Goal: Task Accomplishment & Management: Manage account settings

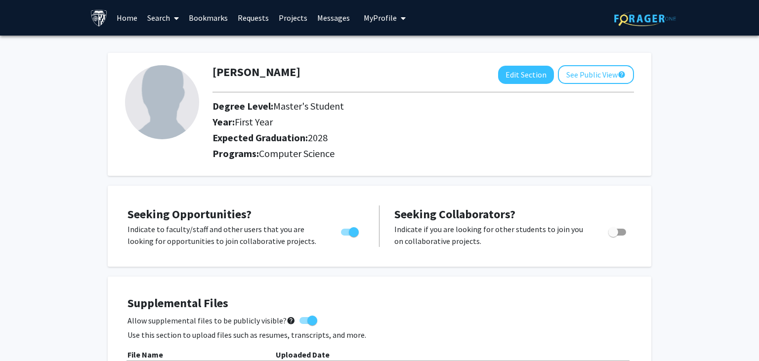
click at [157, 114] on img at bounding box center [162, 102] width 74 height 74
click at [541, 76] on button "Edit Section" at bounding box center [526, 75] width 56 height 18
select select "first_year"
select select "2028"
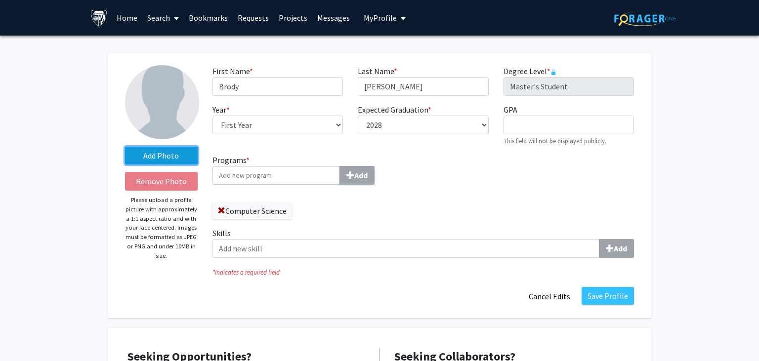
click at [171, 151] on label "Add Photo" at bounding box center [161, 156] width 73 height 18
click at [0, 0] on input "Add Photo" at bounding box center [0, 0] width 0 height 0
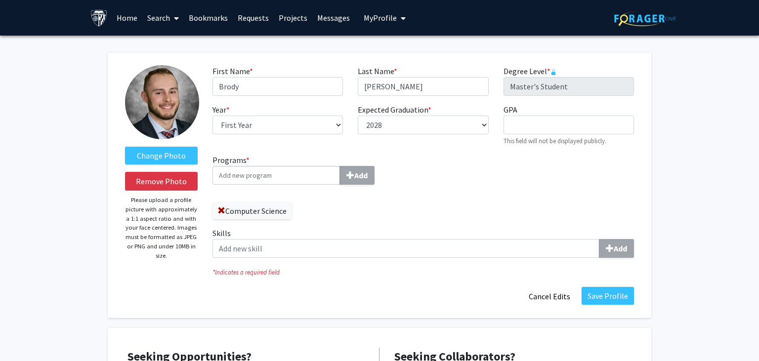
click at [293, 174] on input "Programs * Add" at bounding box center [275, 175] width 127 height 19
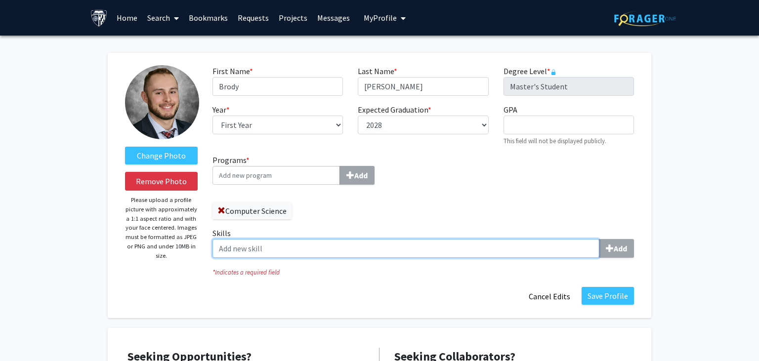
click at [448, 248] on input "Skills Add" at bounding box center [405, 248] width 387 height 19
type input "c++"
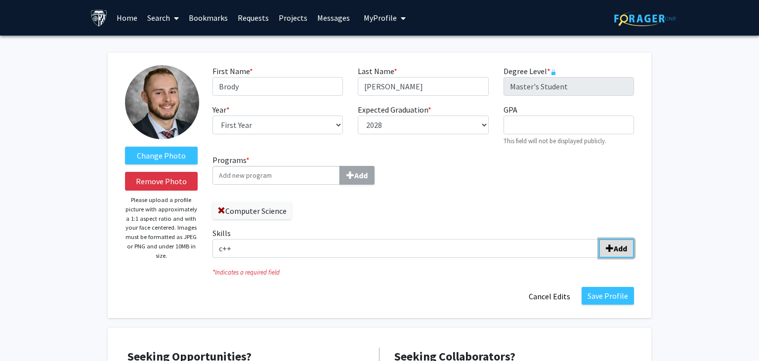
click at [625, 255] on button "Add" at bounding box center [616, 248] width 35 height 19
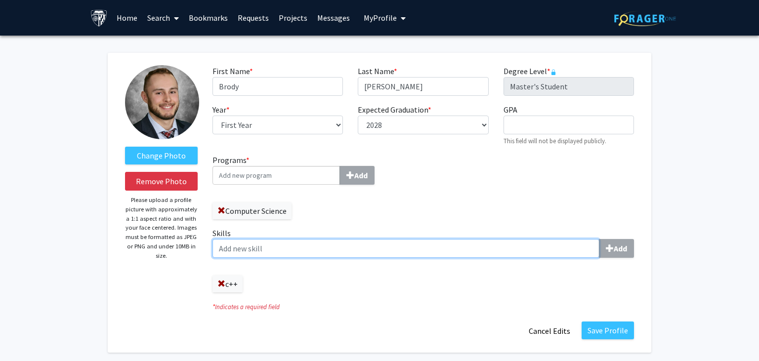
click at [466, 250] on input "Skills Add" at bounding box center [405, 248] width 387 height 19
type input "C#"
type input "Unreal Engine"
type input "CAD"
type input "3D"
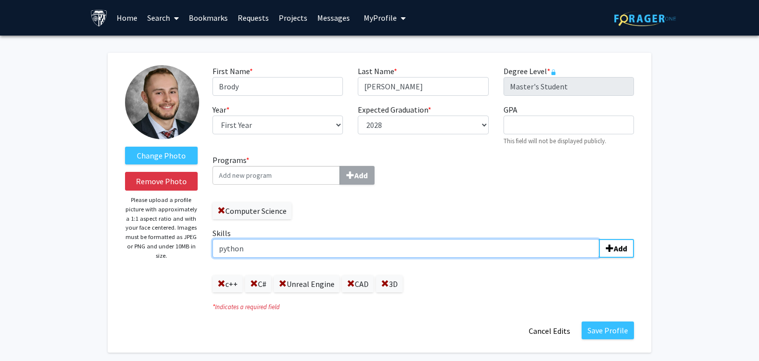
type input "python"
type input "React"
type input "Typescript"
type input "Github"
type input "d"
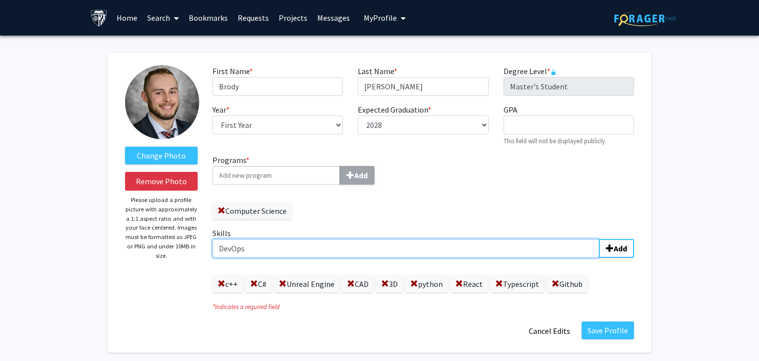
type input "DevOps"
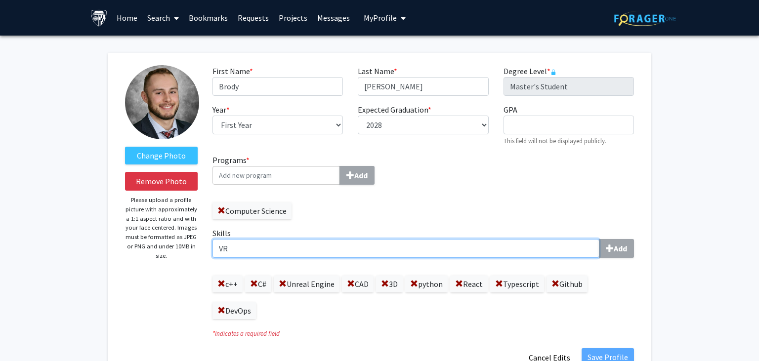
type input "VR"
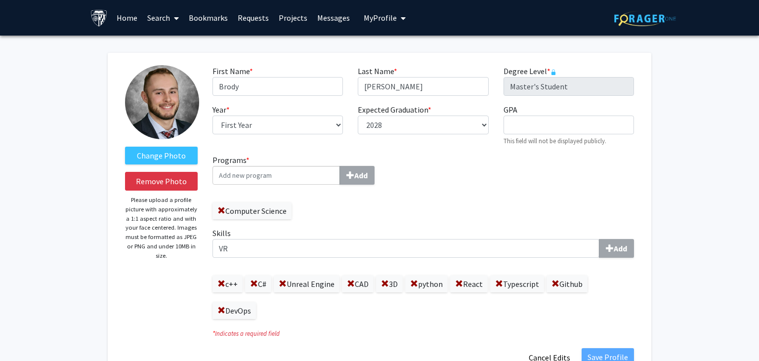
click at [459, 321] on div "Skills VR Add c++ C# Unreal Engine CAD 3D python React Typescript Github DevOps" at bounding box center [423, 277] width 436 height 100
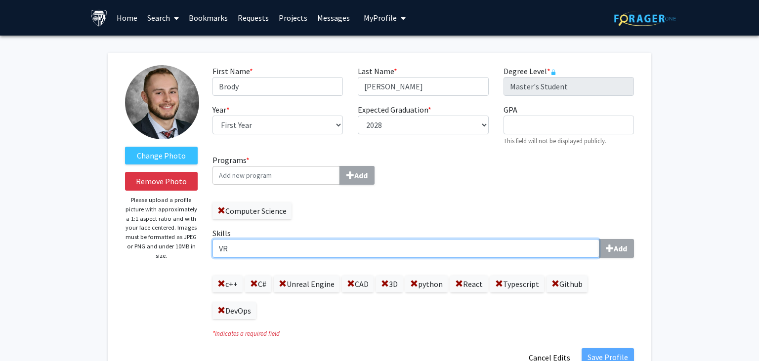
click at [307, 249] on input "VR" at bounding box center [405, 248] width 387 height 19
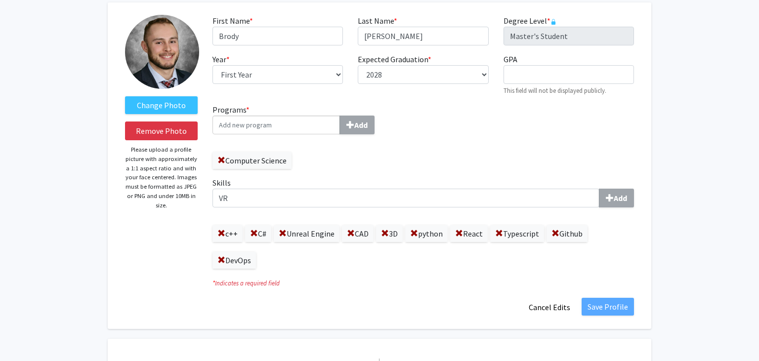
scroll to position [104, 0]
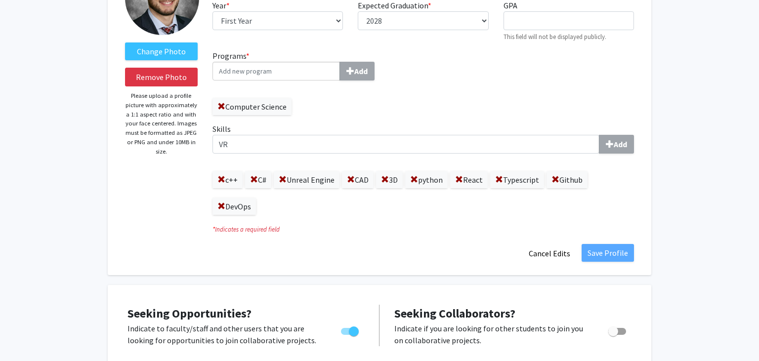
click at [574, 213] on div "c++ C# Unreal Engine CAD 3D python React Typescript Github DevOps" at bounding box center [422, 188] width 421 height 53
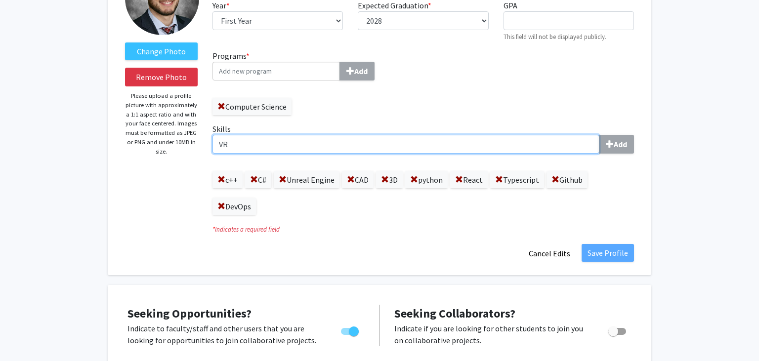
drag, startPoint x: 249, startPoint y: 143, endPoint x: 203, endPoint y: 142, distance: 46.9
click at [212, 142] on input "VR" at bounding box center [405, 144] width 387 height 19
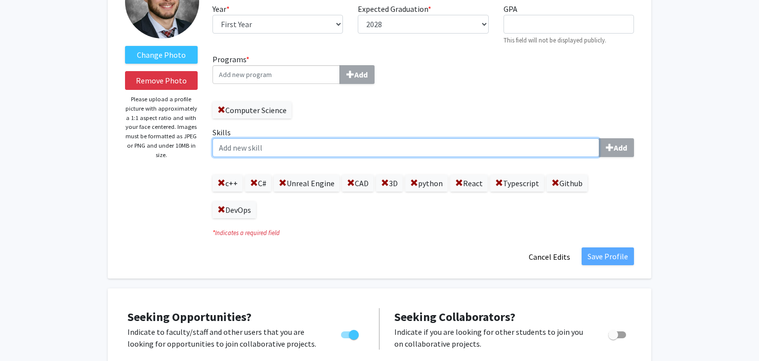
scroll to position [52, 0]
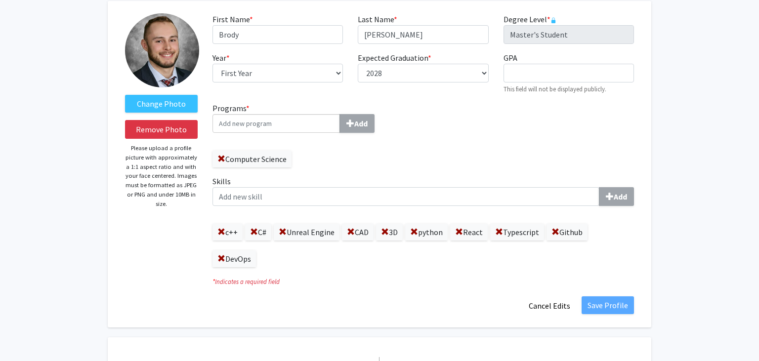
click at [295, 126] on input "Programs * Add" at bounding box center [275, 123] width 127 height 19
drag, startPoint x: 366, startPoint y: 100, endPoint x: 489, endPoint y: 92, distance: 122.8
click at [367, 100] on div "First Name * required [PERSON_NAME] Last Name * required [PERSON_NAME] Degree L…" at bounding box center [423, 57] width 436 height 89
click at [275, 118] on input "Programs * Add" at bounding box center [275, 123] width 127 height 19
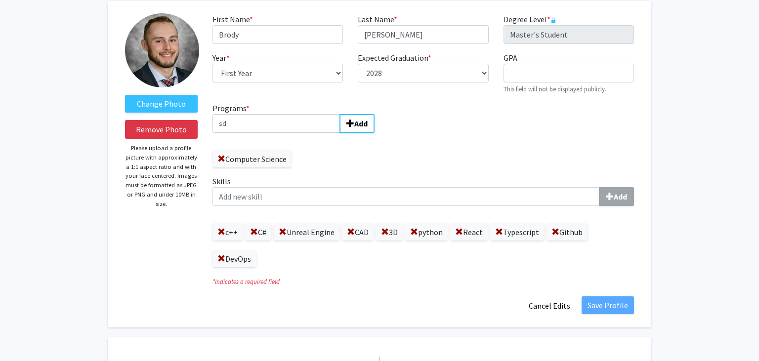
type input "s"
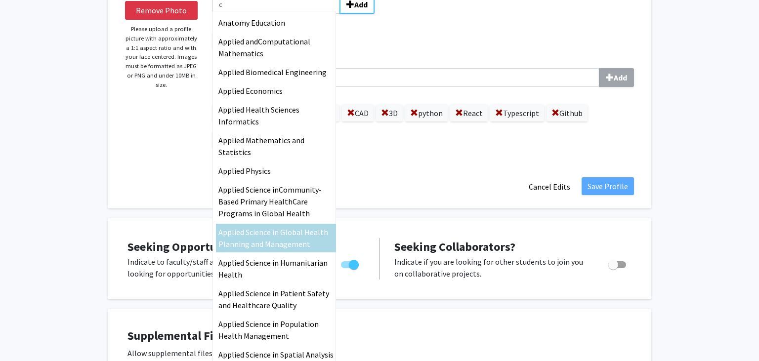
scroll to position [67, 0]
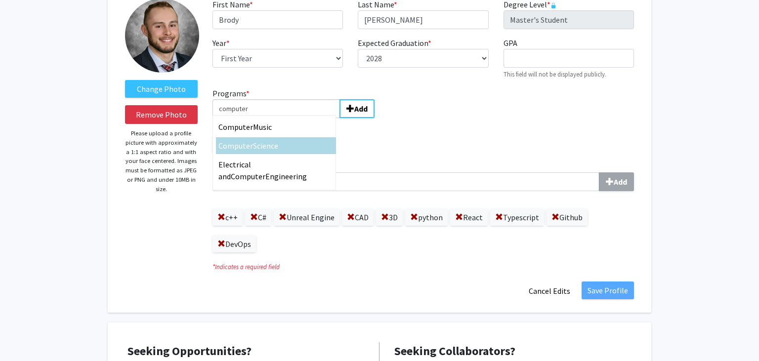
click at [275, 145] on span "Science" at bounding box center [265, 146] width 25 height 10
click at [275, 118] on input "computer" at bounding box center [275, 108] width 127 height 19
type input "Computer Science"
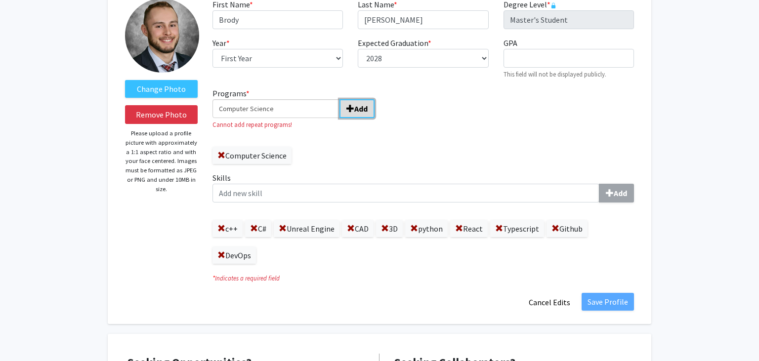
click at [361, 114] on button "Add" at bounding box center [356, 108] width 35 height 19
drag, startPoint x: 274, startPoint y: 107, endPoint x: 194, endPoint y: 104, distance: 80.1
click at [212, 104] on input "Computer Science" at bounding box center [275, 108] width 127 height 19
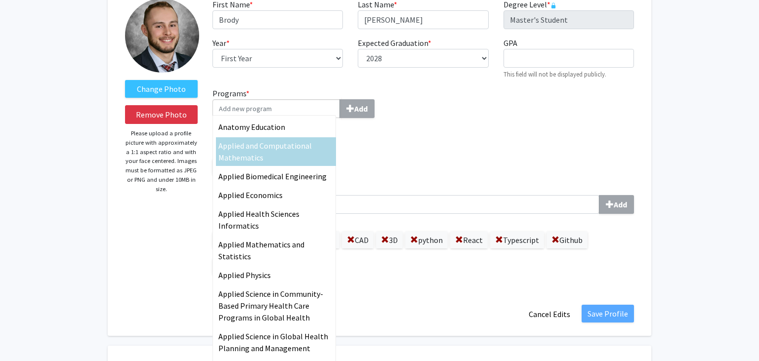
click at [467, 129] on div "Programs * Anatomy Education Applied and Computational Mathematics Applied Biom…" at bounding box center [423, 185] width 436 height 196
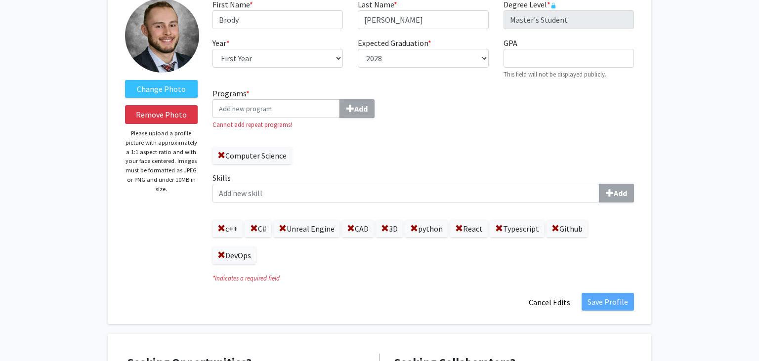
click at [286, 158] on label "Computer Science" at bounding box center [251, 155] width 79 height 17
click at [280, 283] on icon "* Indicates a required field" at bounding box center [422, 278] width 421 height 9
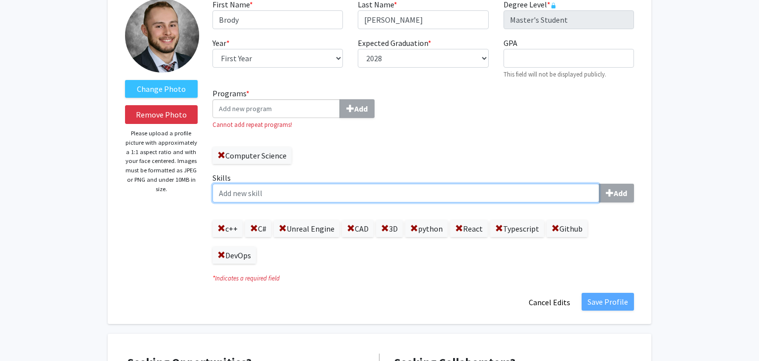
click at [247, 197] on input "Skills Add" at bounding box center [405, 193] width 387 height 19
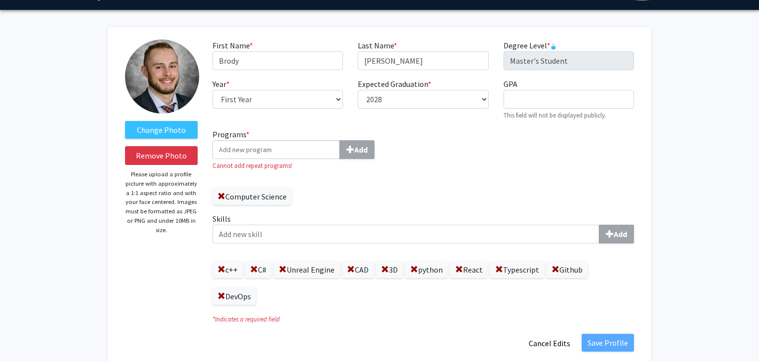
scroll to position [0, 0]
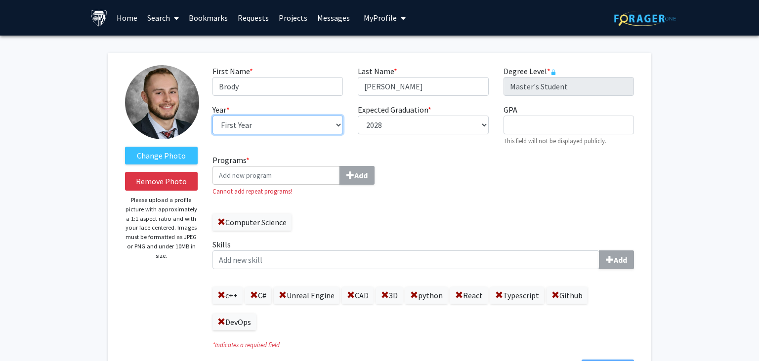
click at [212, 116] on select "--- First Year Second Year" at bounding box center [277, 125] width 130 height 19
click at [309, 126] on select "--- First Year Second Year" at bounding box center [277, 125] width 130 height 19
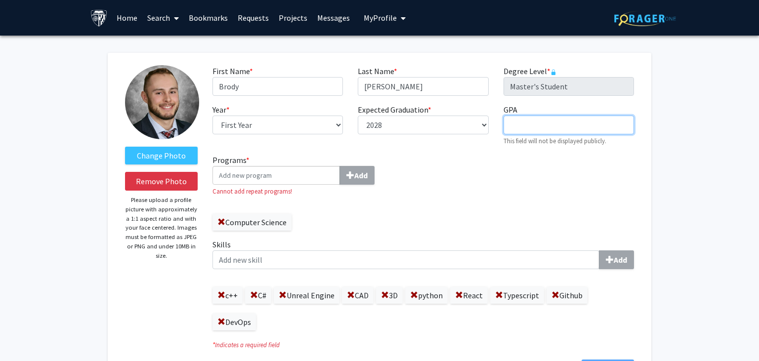
click at [547, 129] on input "GPA required" at bounding box center [568, 125] width 130 height 19
click at [556, 186] on div "Programs * Add Cannot add repeat programs! Computer Science Skills Add c++ C# U…" at bounding box center [423, 246] width 436 height 184
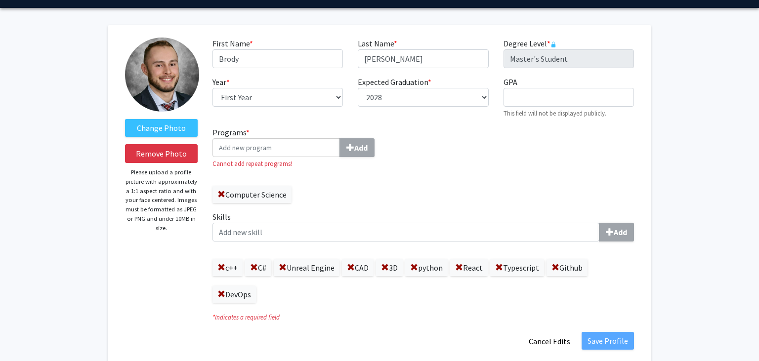
scroll to position [52, 0]
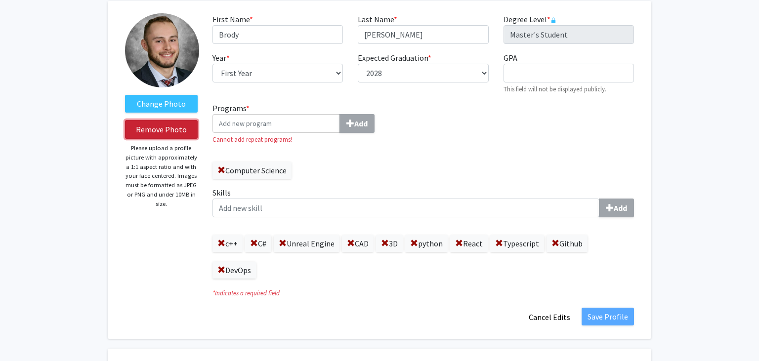
click at [181, 127] on button "Remove Photo" at bounding box center [161, 129] width 73 height 19
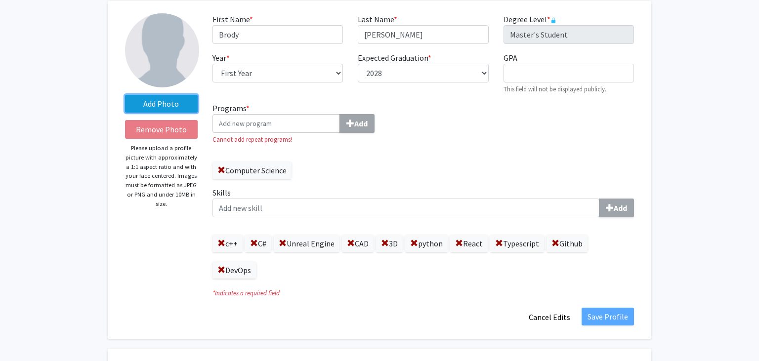
click at [177, 104] on label "Add Photo" at bounding box center [161, 104] width 73 height 18
click at [0, 0] on input "Add Photo" at bounding box center [0, 0] width 0 height 0
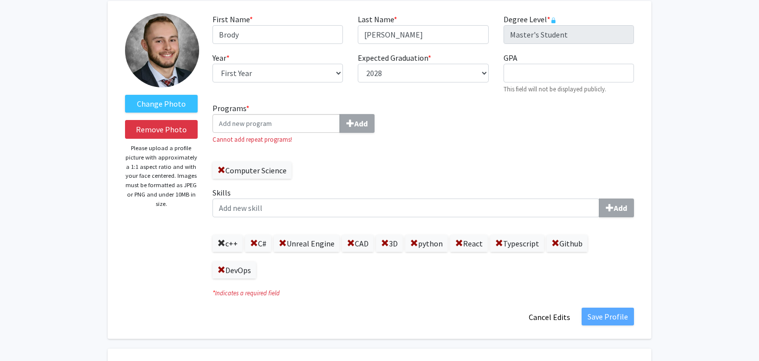
click at [223, 244] on span at bounding box center [221, 244] width 8 height 8
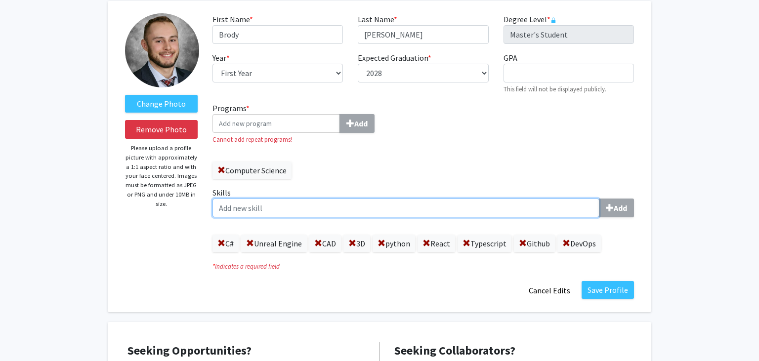
click at [348, 205] on input "Skills Add" at bounding box center [405, 208] width 387 height 19
type input "C++"
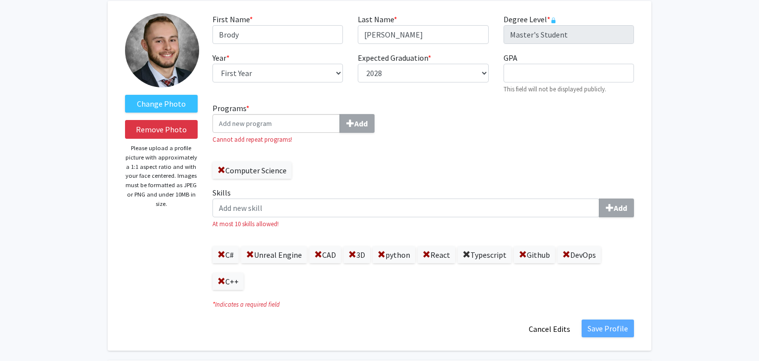
click at [470, 252] on span at bounding box center [466, 255] width 8 height 8
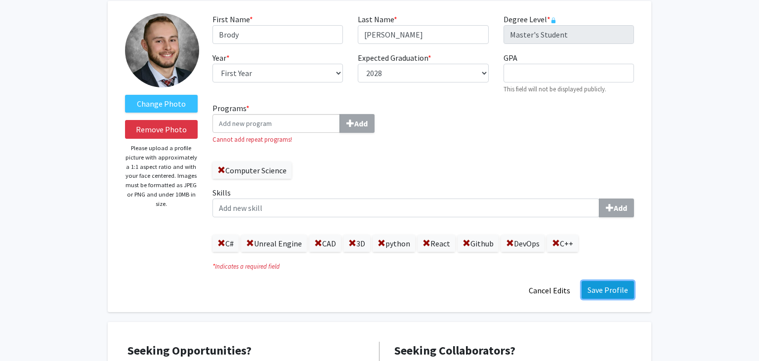
click at [606, 290] on button "Save Profile" at bounding box center [607, 290] width 52 height 18
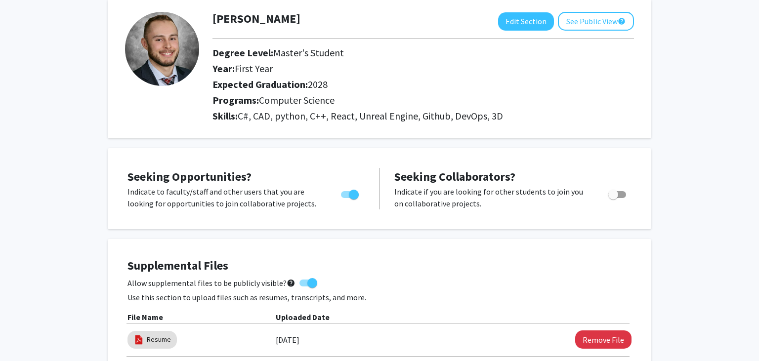
scroll to position [0, 0]
